Goal: Task Accomplishment & Management: Manage account settings

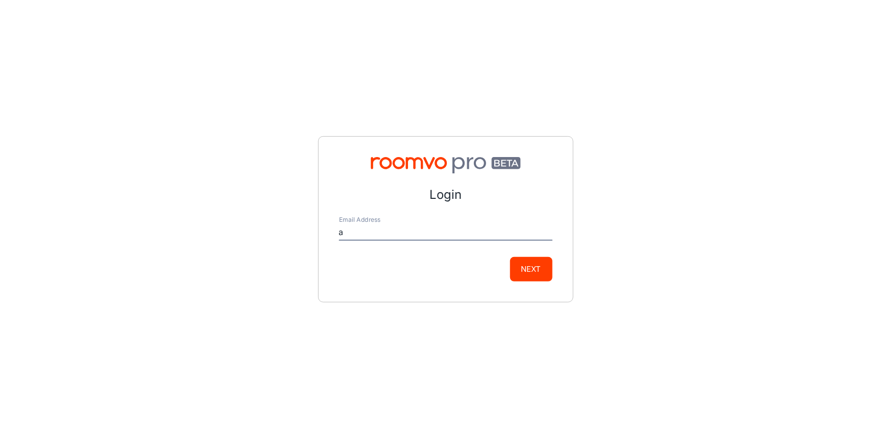
type input "[EMAIL_ADDRESS][DOMAIN_NAME]"
click at [526, 265] on button "Next" at bounding box center [531, 269] width 42 height 24
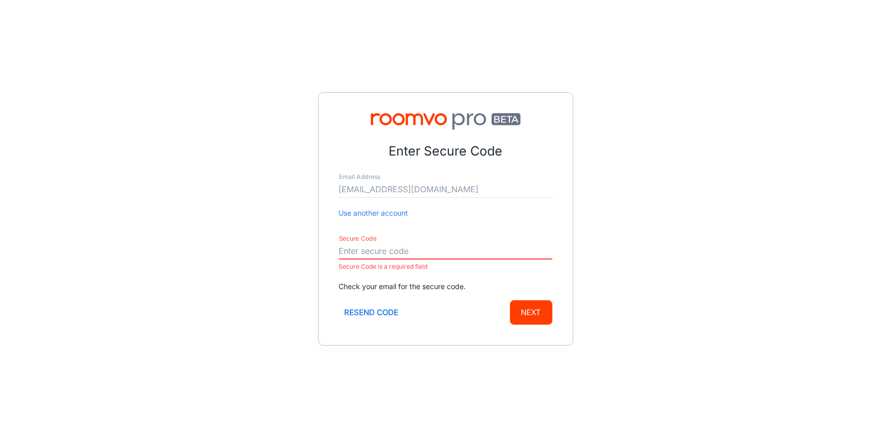
paste input "681913"
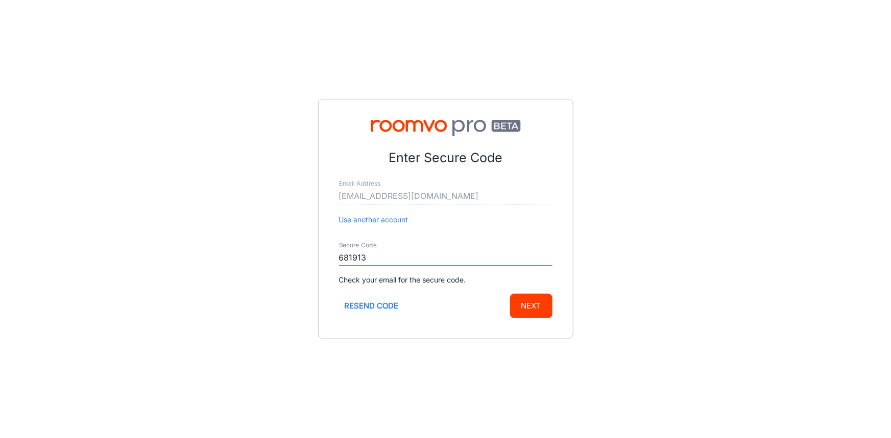
type input "681913"
click at [518, 306] on button "Next" at bounding box center [531, 306] width 42 height 24
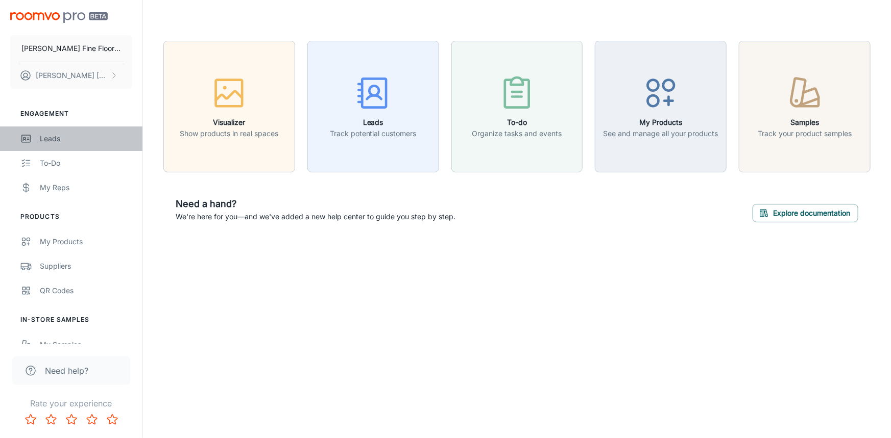
click at [45, 142] on div "Leads" at bounding box center [86, 138] width 92 height 11
